Goal: Entertainment & Leisure: Consume media (video, audio)

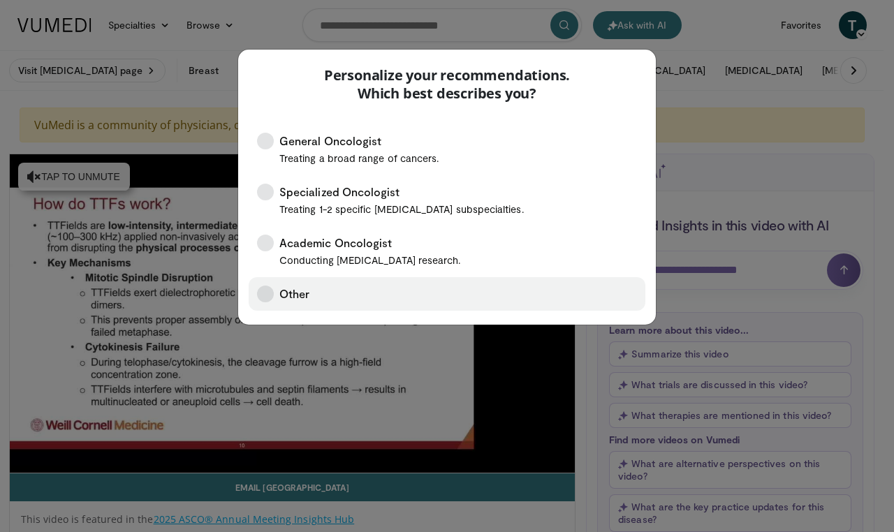
click at [282, 297] on span "Other" at bounding box center [294, 294] width 30 height 17
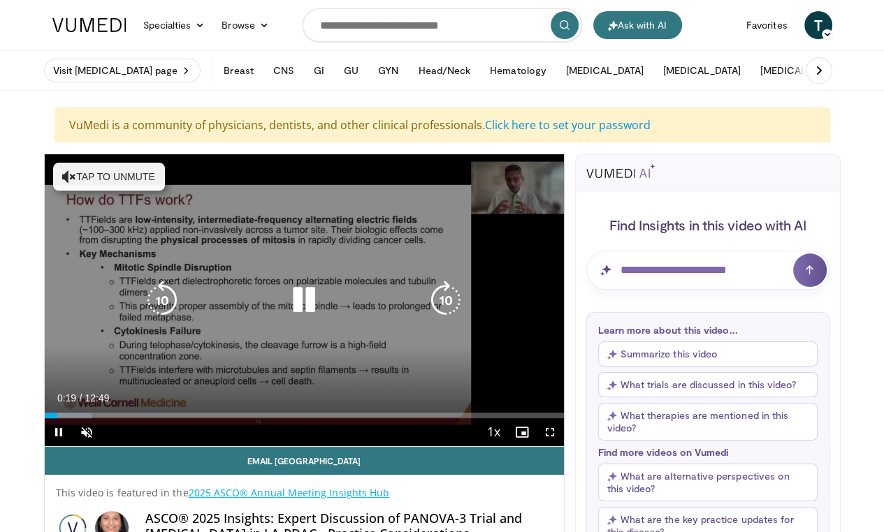
click at [444, 310] on icon "Video Player" at bounding box center [445, 300] width 39 height 39
